Goal: Task Accomplishment & Management: Manage account settings

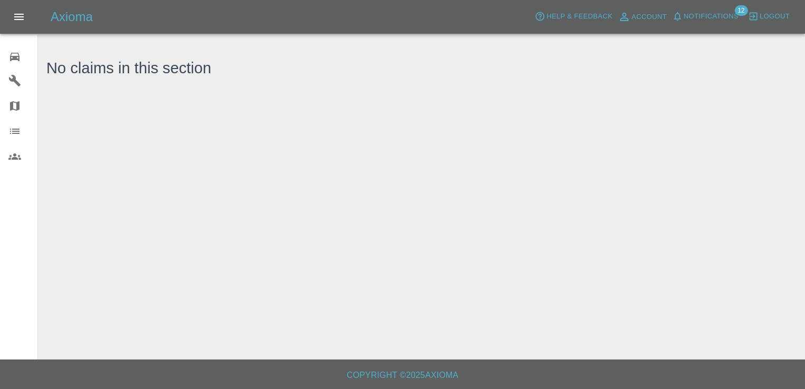
click at [17, 54] on icon at bounding box center [14, 57] width 13 height 13
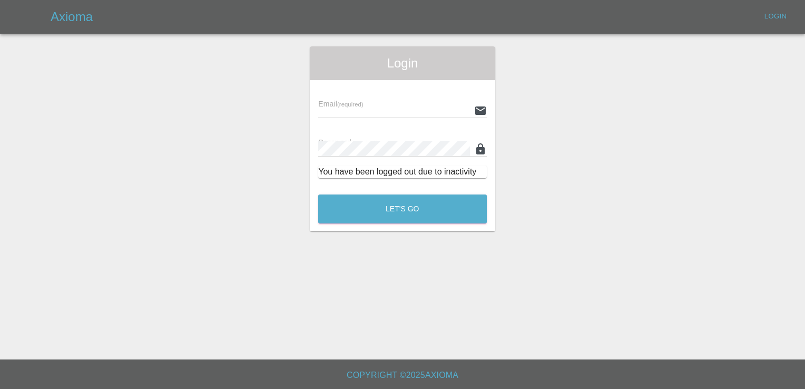
type input "[EMAIL_ADDRESS][DOMAIN_NAME]"
click at [405, 205] on button "Let's Go" at bounding box center [402, 208] width 169 height 29
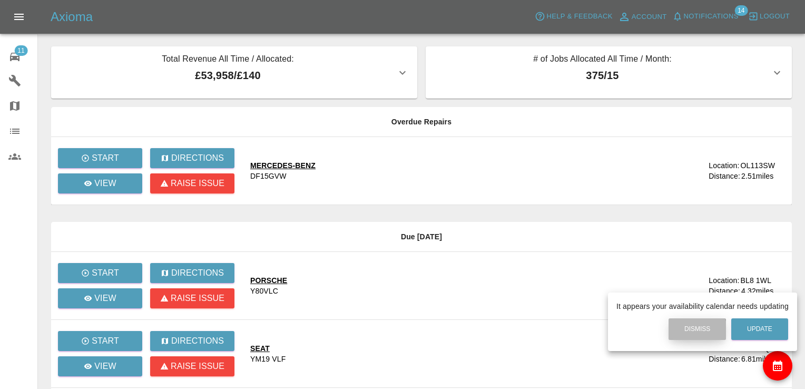
click at [691, 335] on button "Dismiss" at bounding box center [696, 329] width 57 height 22
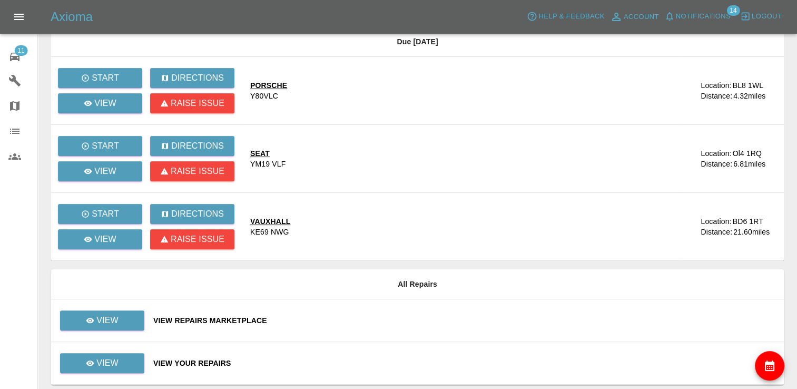
scroll to position [197, 0]
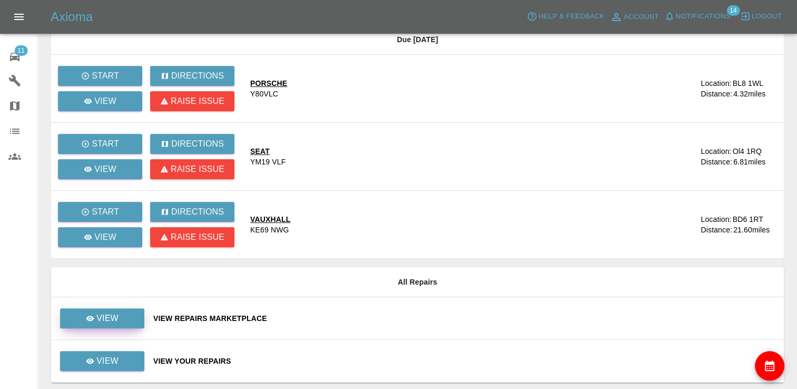
click at [121, 312] on link "View" at bounding box center [102, 318] width 84 height 20
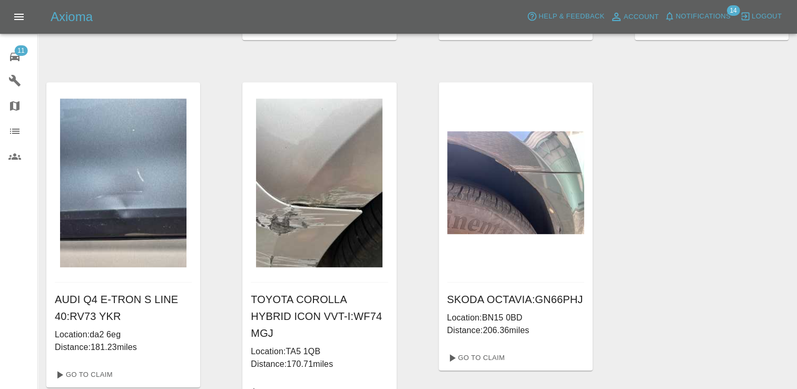
scroll to position [699, 0]
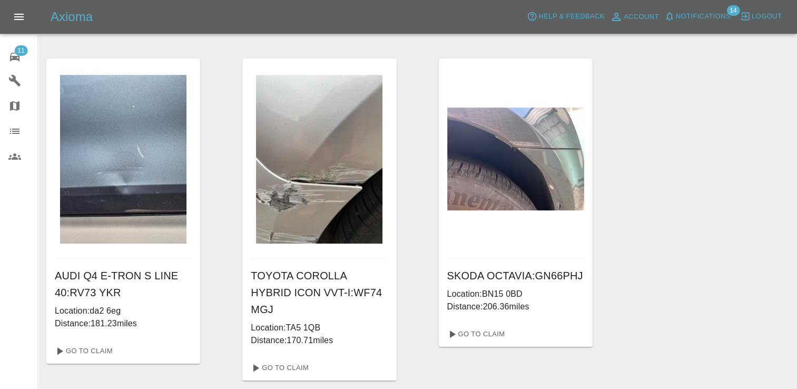
drag, startPoint x: 710, startPoint y: 192, endPoint x: 543, endPoint y: 62, distance: 211.8
